Goal: Task Accomplishment & Management: Manage account settings

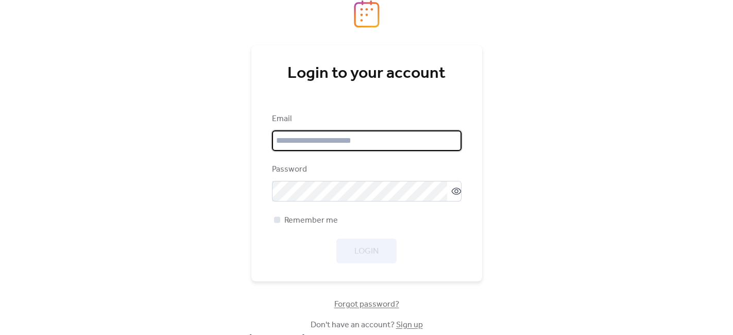
type input "**********"
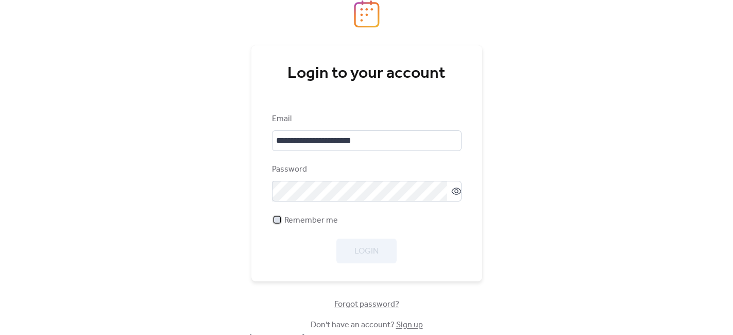
click at [275, 216] on div at bounding box center [277, 219] width 10 height 10
click at [373, 248] on span "Login" at bounding box center [366, 251] width 24 height 12
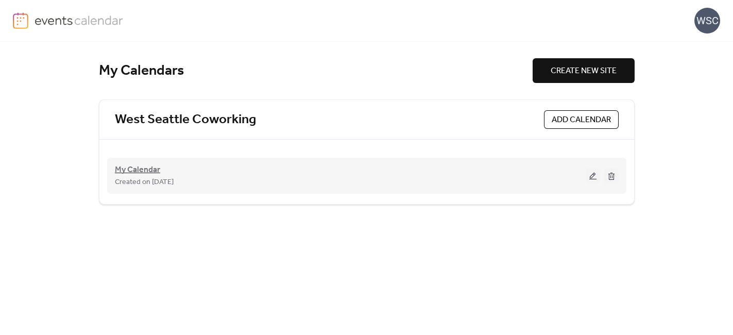
click at [145, 169] on span "My Calendar" at bounding box center [137, 170] width 45 height 12
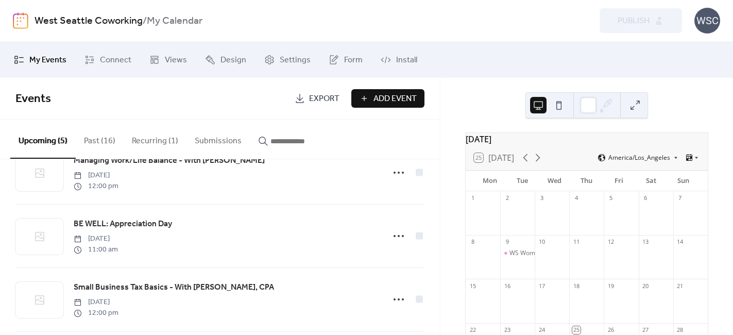
scroll to position [102, 0]
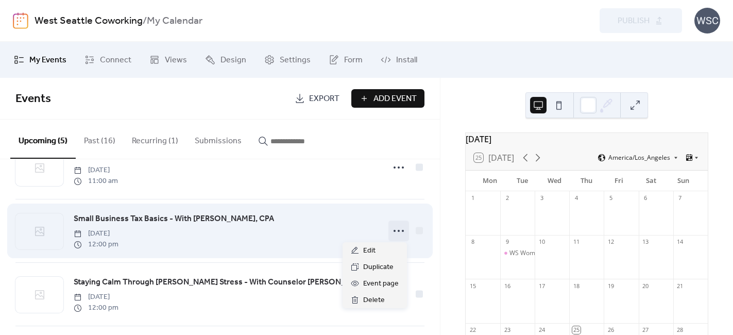
click at [396, 228] on icon at bounding box center [398, 230] width 16 height 16
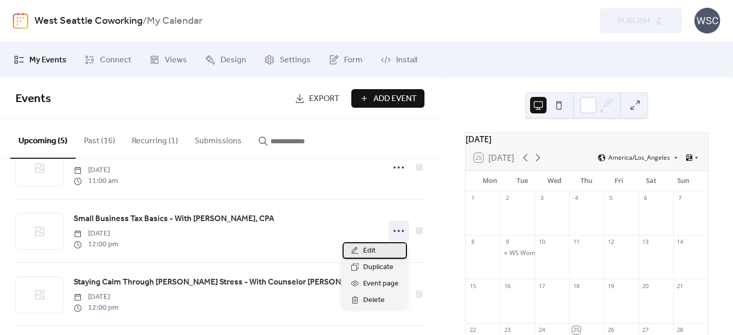
click at [374, 252] on span "Edit" at bounding box center [369, 251] width 12 height 12
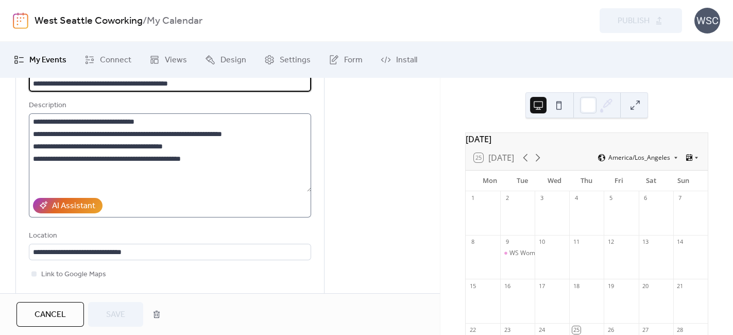
scroll to position [68, 0]
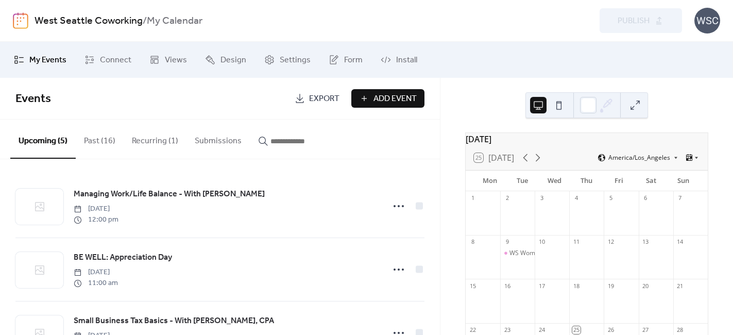
click at [709, 21] on div "WSC" at bounding box center [707, 21] width 26 height 26
click at [701, 92] on div "Sign out" at bounding box center [691, 91] width 57 height 21
